Goal: Use online tool/utility: Utilize a website feature to perform a specific function

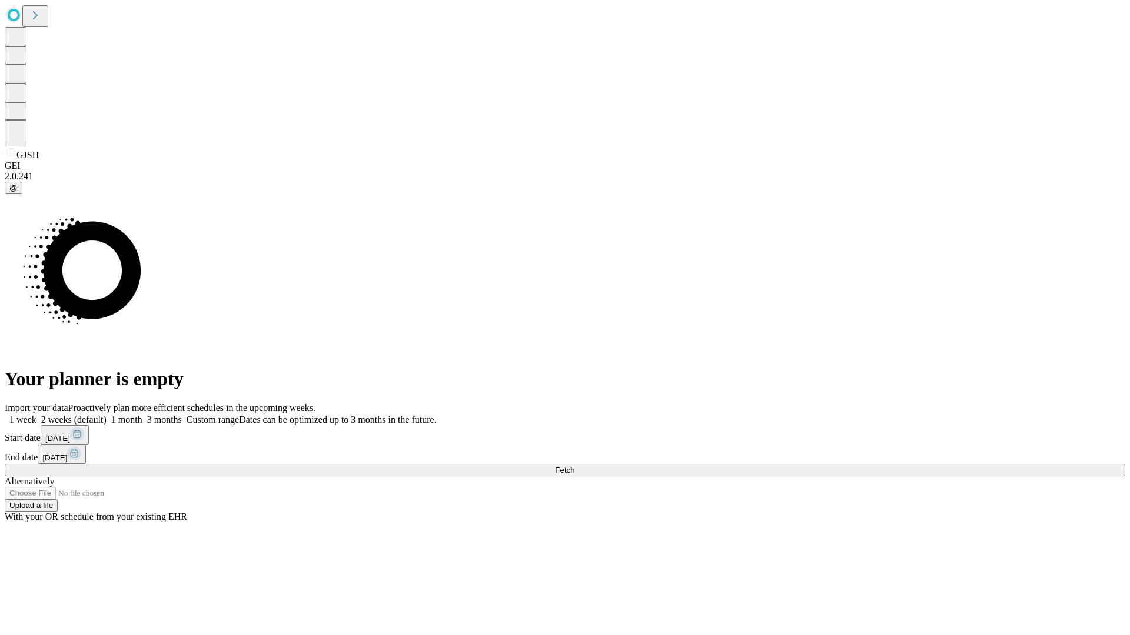
click at [574, 466] on span "Fetch" at bounding box center [564, 470] width 19 height 9
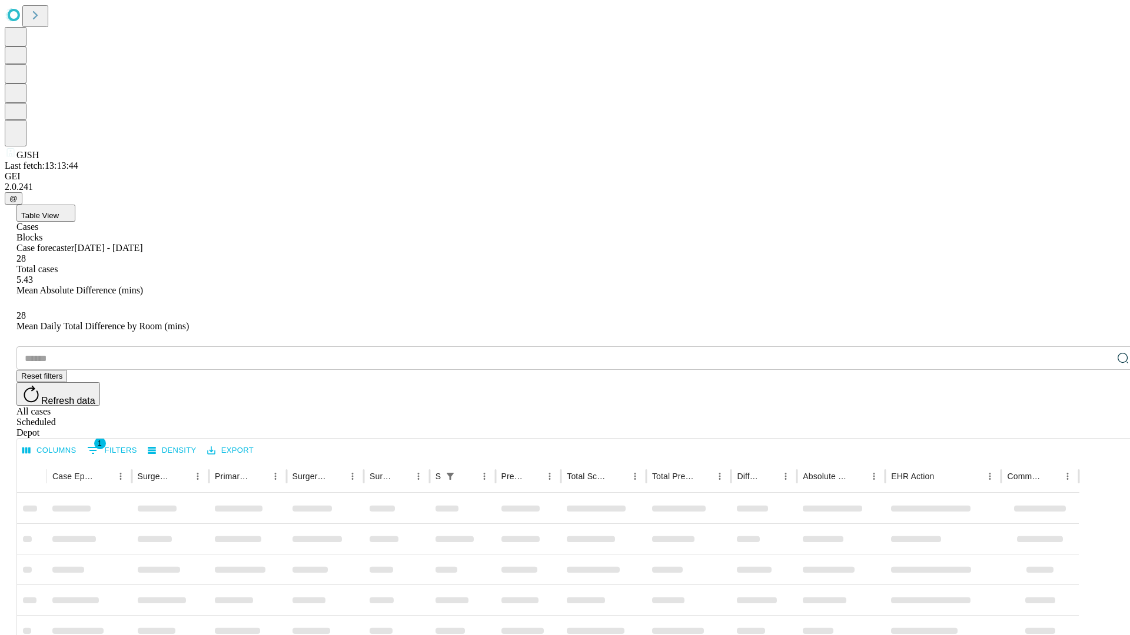
click at [59, 211] on span "Table View" at bounding box center [40, 215] width 38 height 9
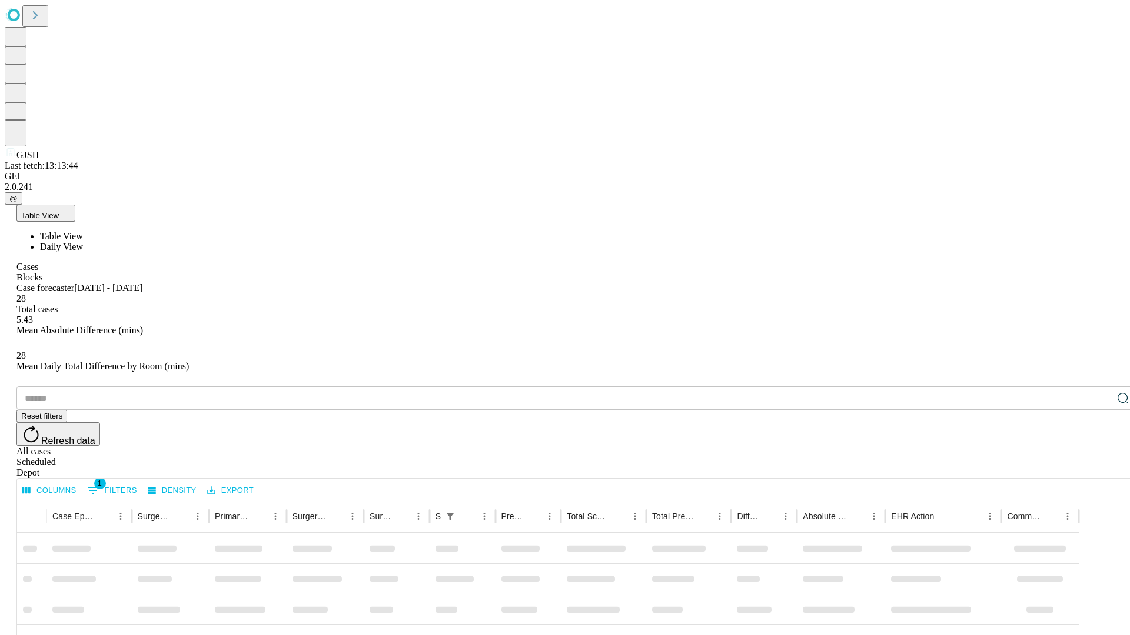
click at [83, 242] on span "Daily View" at bounding box center [61, 247] width 43 height 10
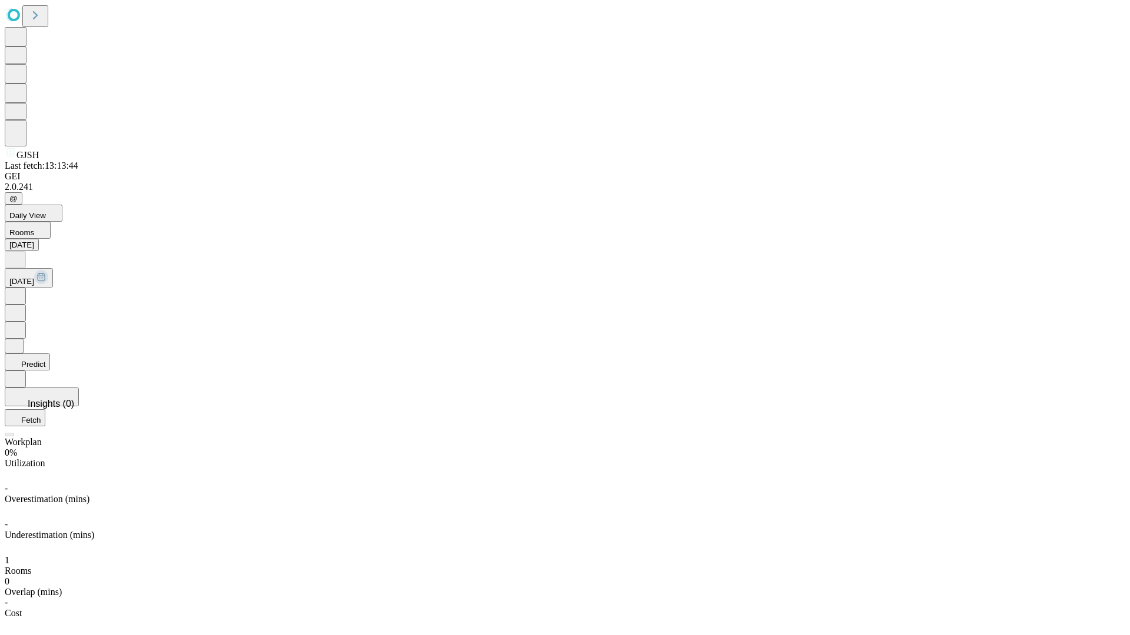
click at [50, 354] on button "Predict" at bounding box center [27, 362] width 45 height 17
